Goal: Task Accomplishment & Management: Use online tool/utility

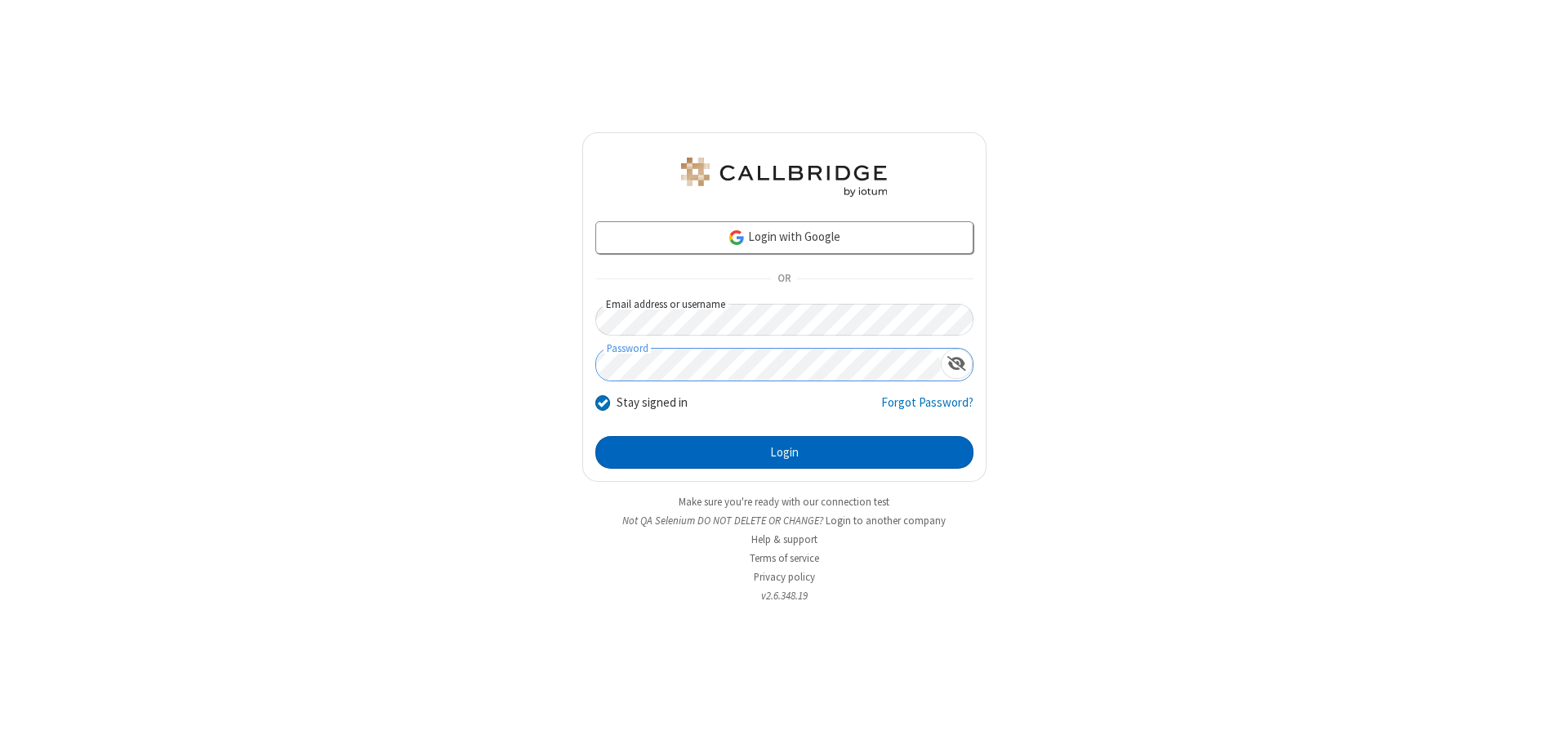
click at [784, 452] on button "Login" at bounding box center [784, 452] width 378 height 33
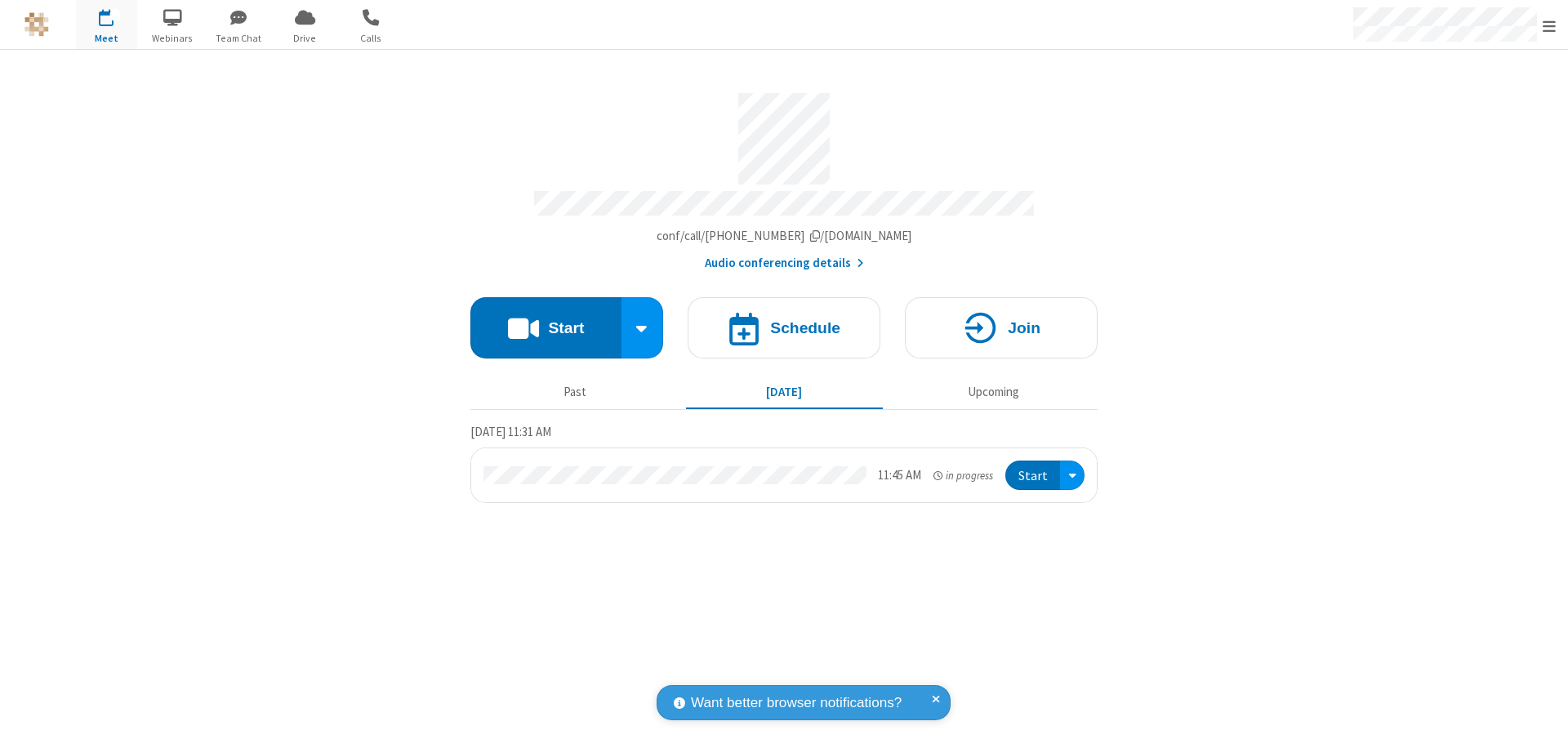
click at [1549, 25] on span "Open menu" at bounding box center [1548, 26] width 13 height 16
click at [305, 38] on span "Drive" at bounding box center [305, 38] width 61 height 15
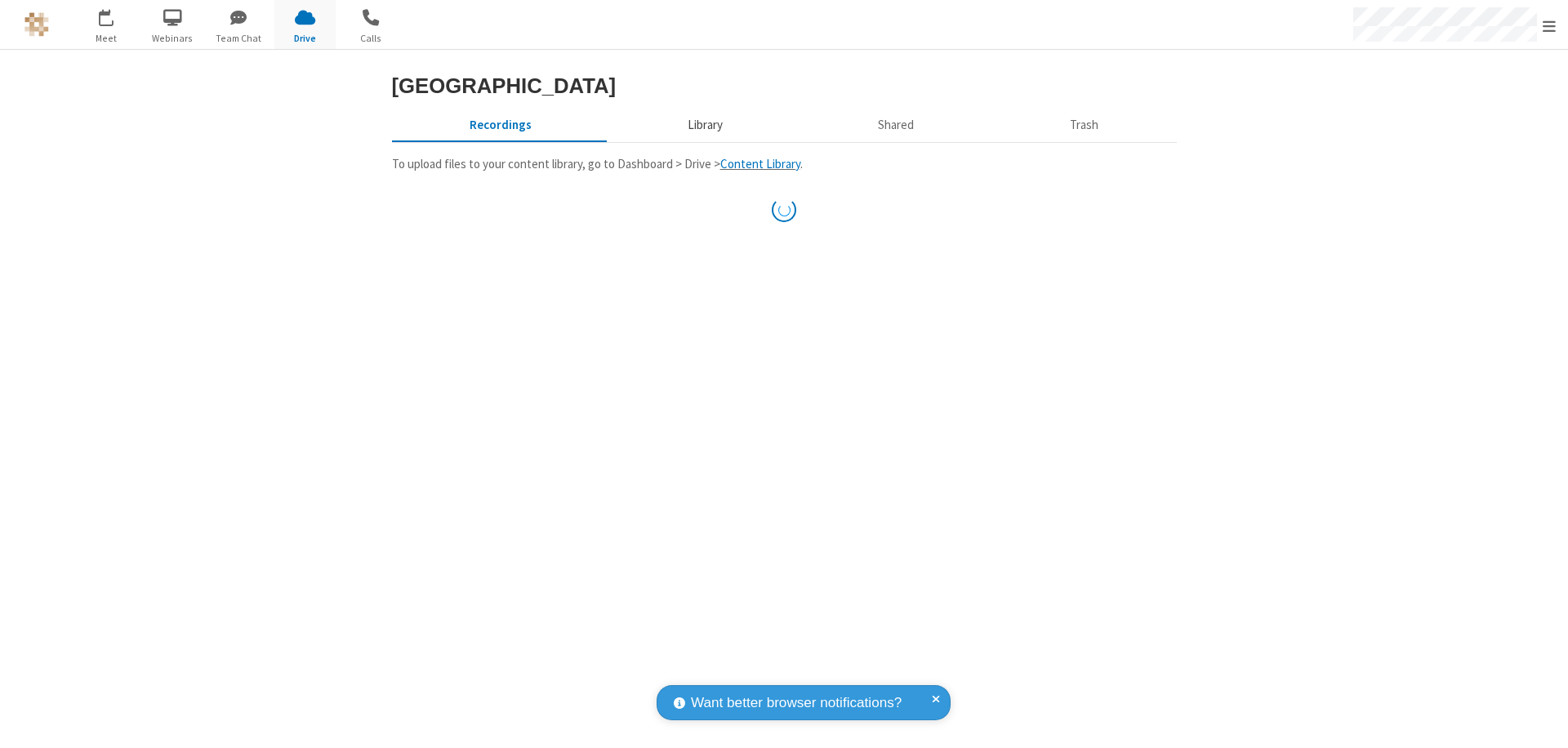
click at [702, 141] on button "Library" at bounding box center [704, 125] width 191 height 31
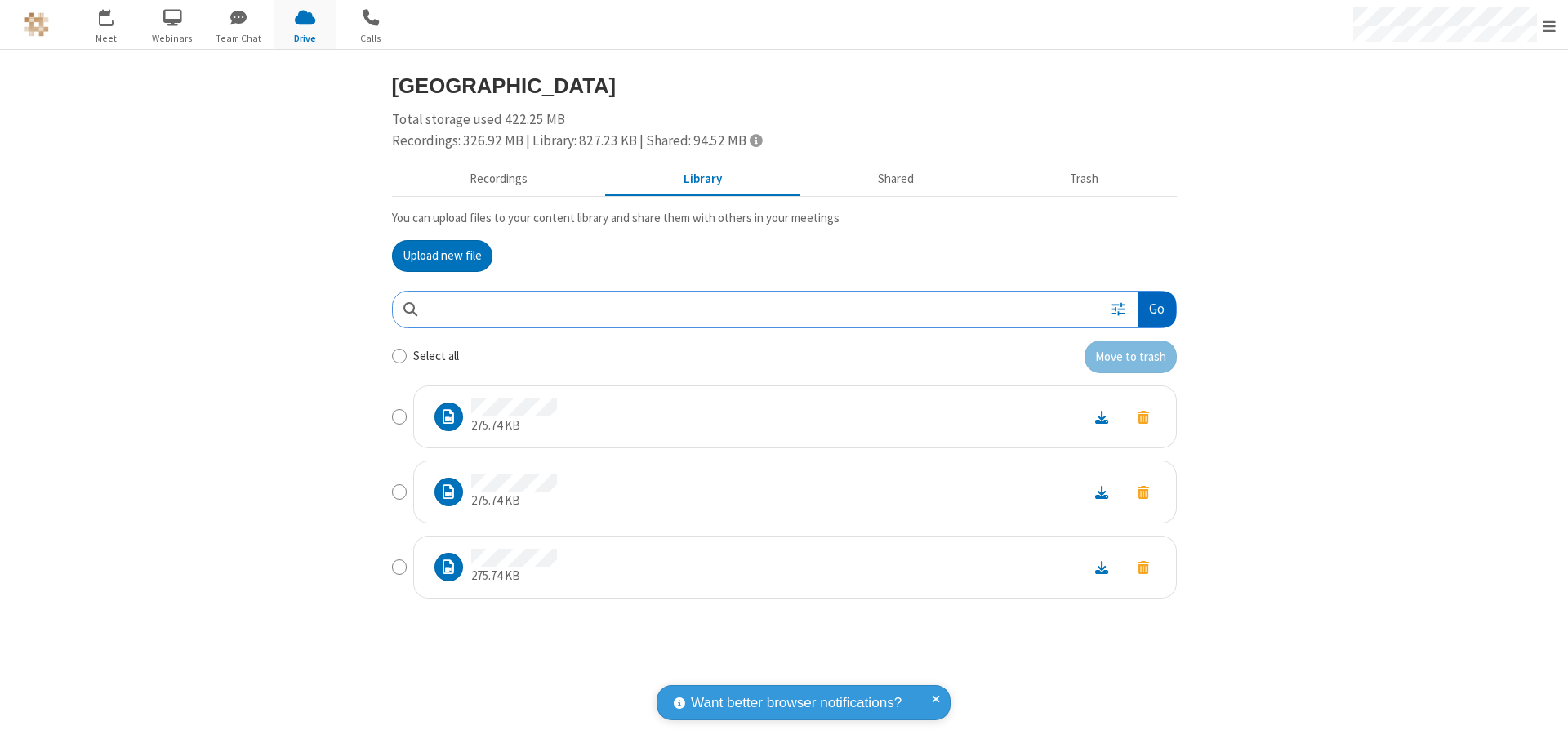
click at [1156, 309] on button "Go" at bounding box center [1156, 310] width 38 height 37
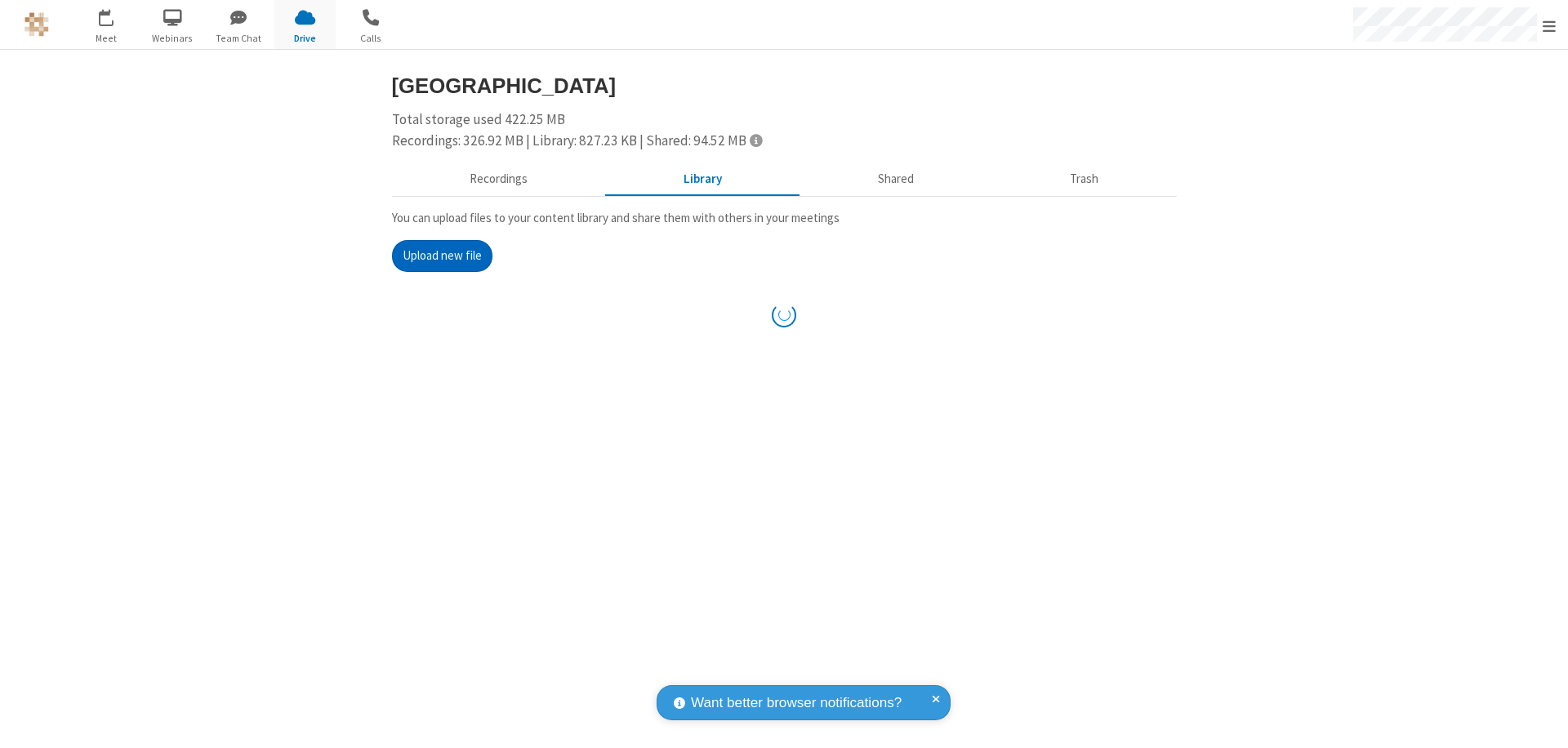
click at [442, 255] on button "Upload new file" at bounding box center [442, 256] width 100 height 33
